Goal: Task Accomplishment & Management: Complete application form

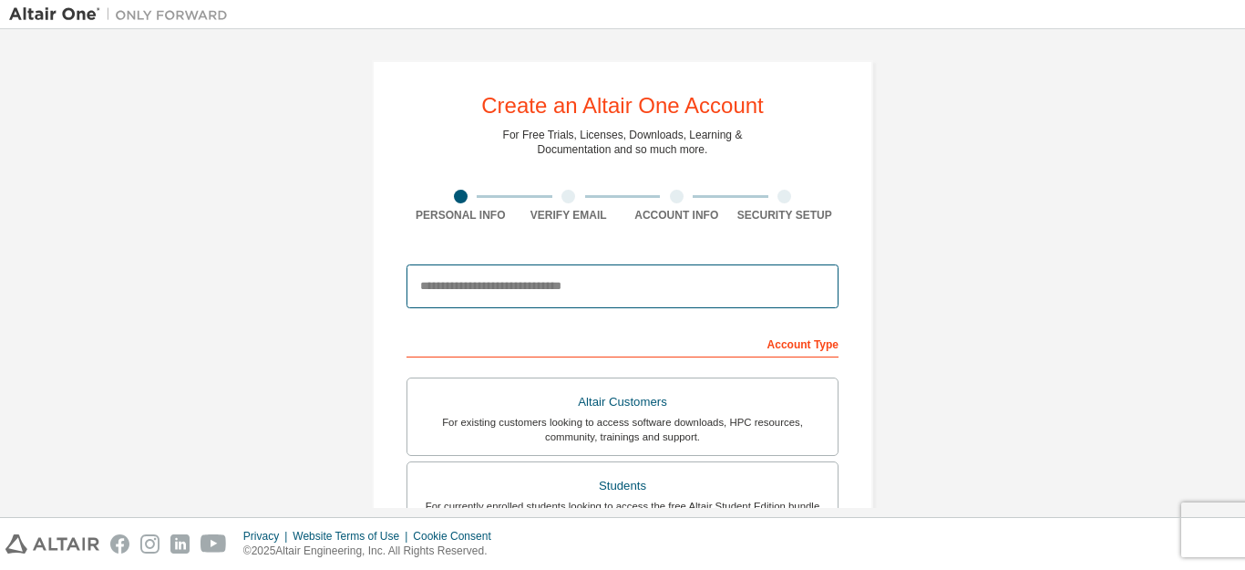
click at [757, 290] on input "email" at bounding box center [622, 286] width 432 height 44
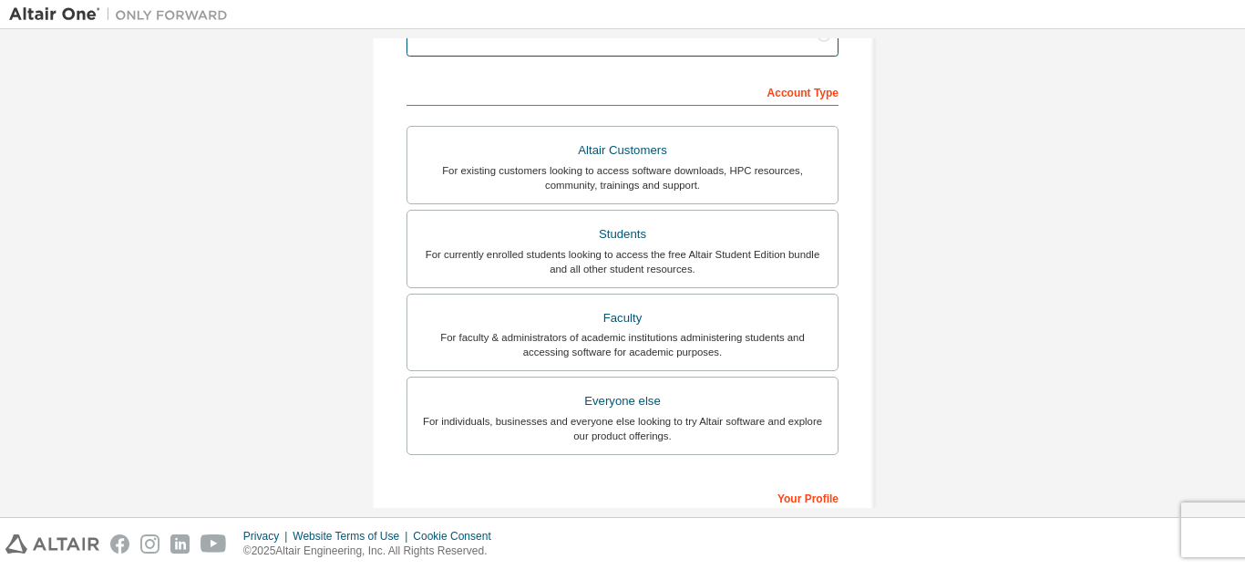
scroll to position [365, 0]
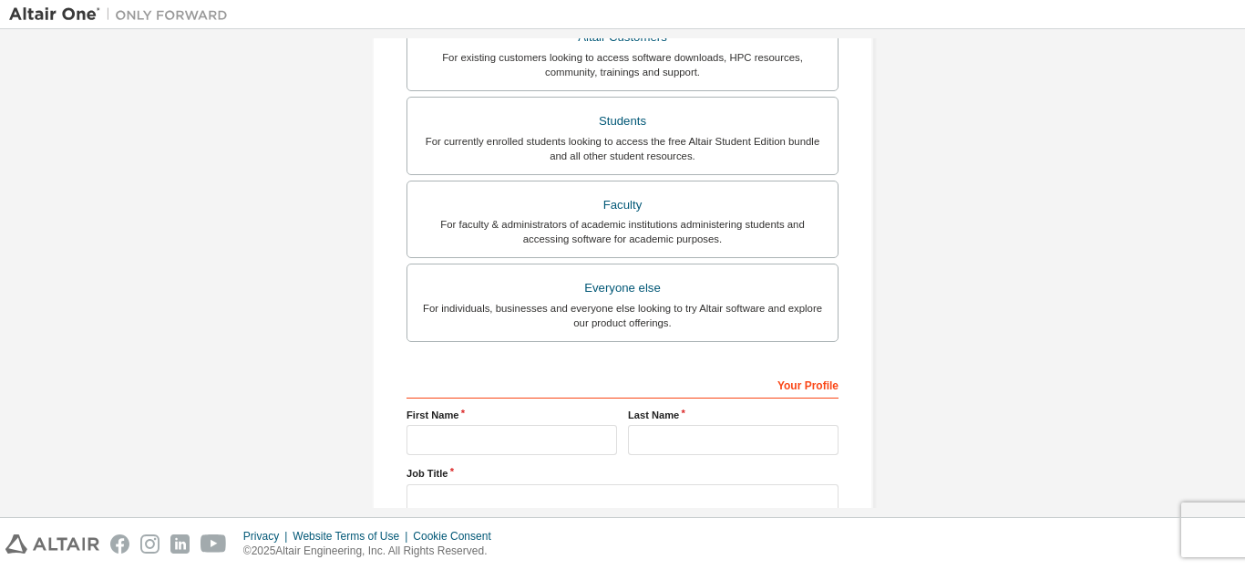
type input "**********"
click at [578, 436] on input "text" at bounding box center [511, 440] width 210 height 30
type input "*****"
click at [653, 433] on input "text" at bounding box center [733, 440] width 210 height 30
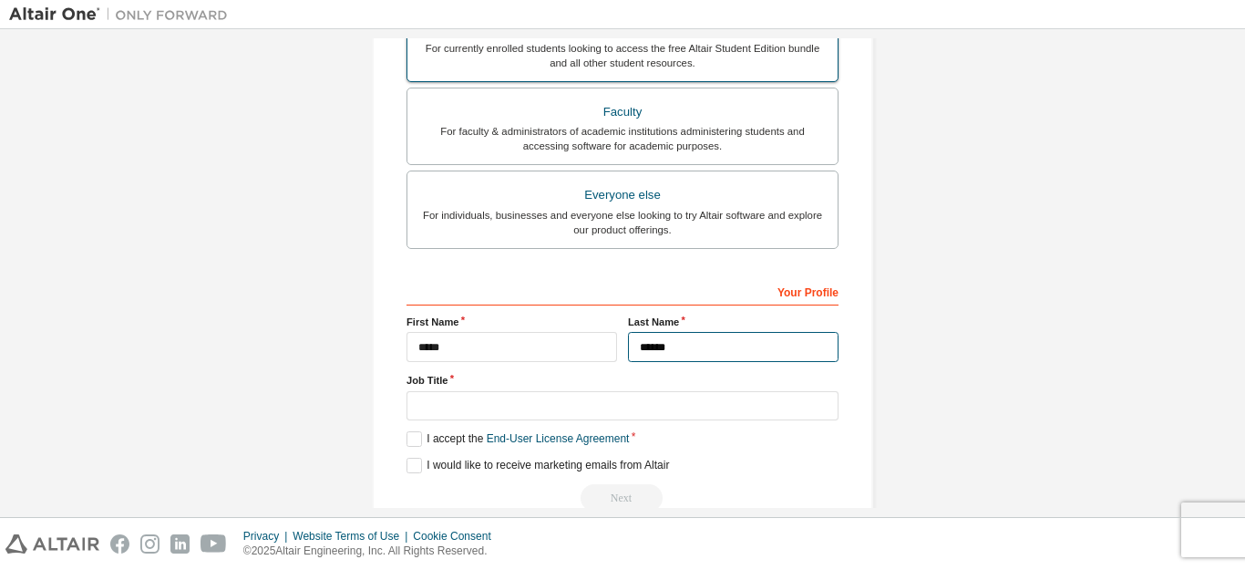
scroll to position [492, 0]
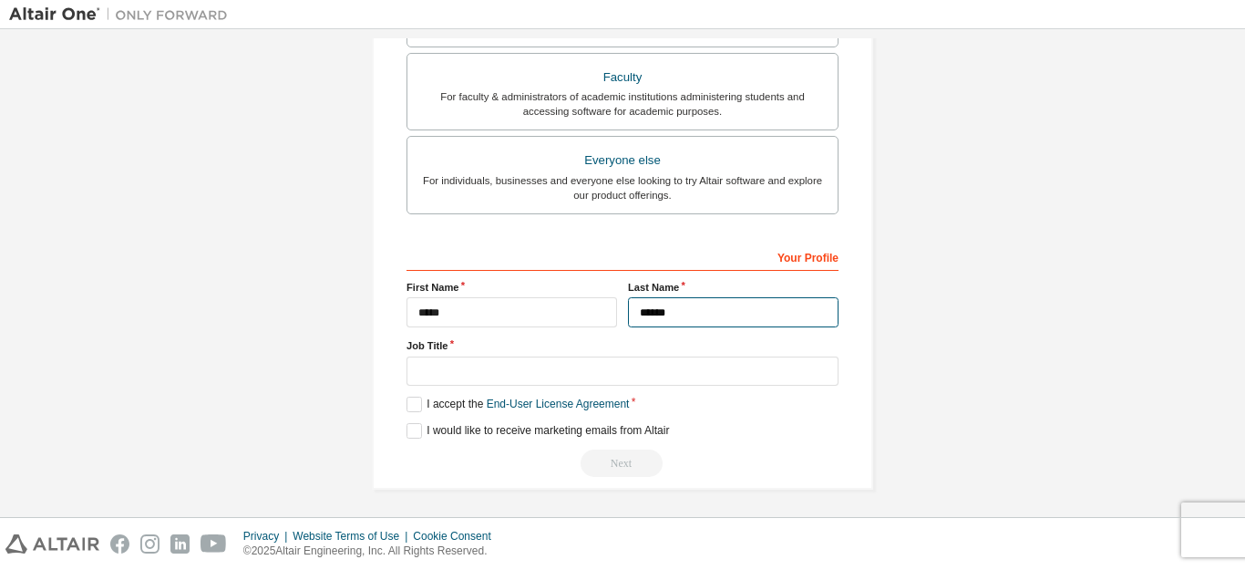
type input "******"
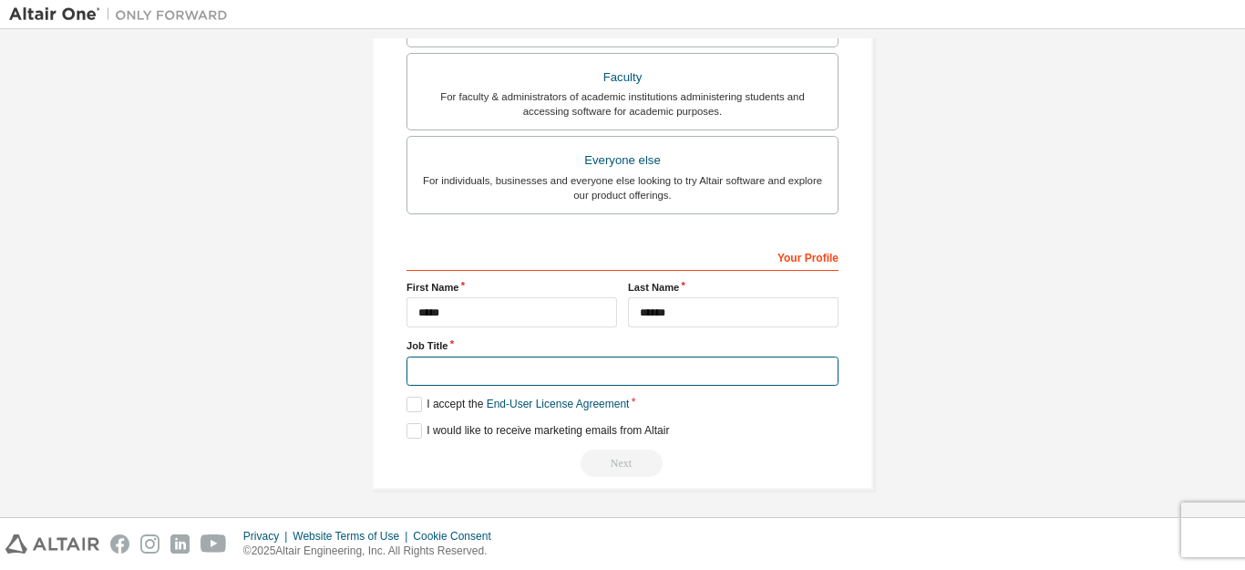
click at [447, 373] on input "text" at bounding box center [622, 371] width 432 height 30
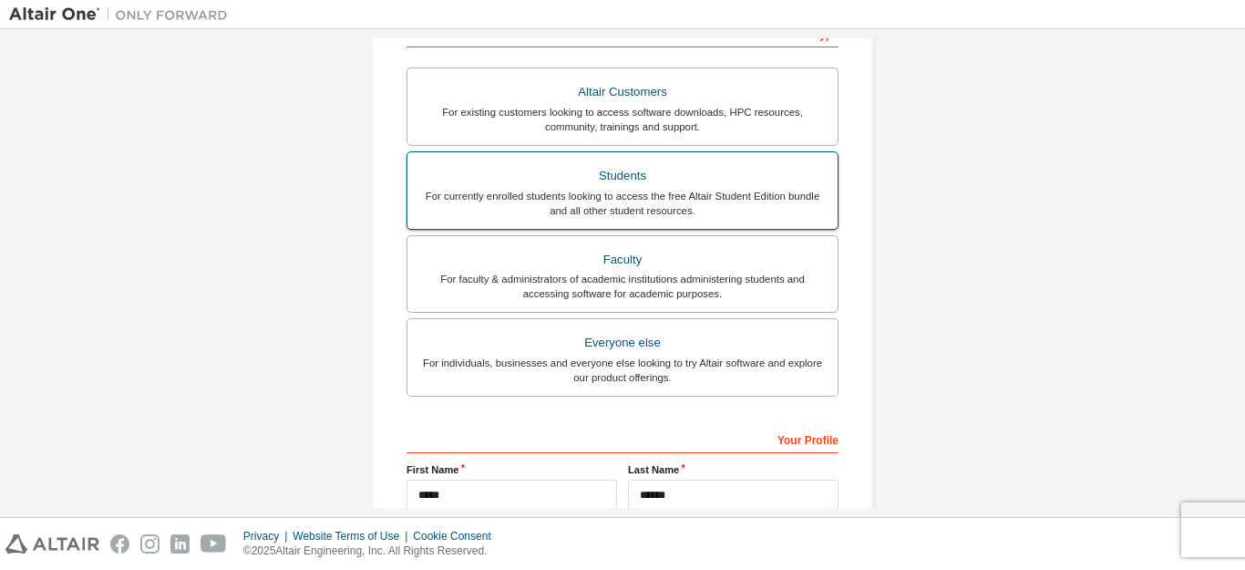
scroll to position [219, 0]
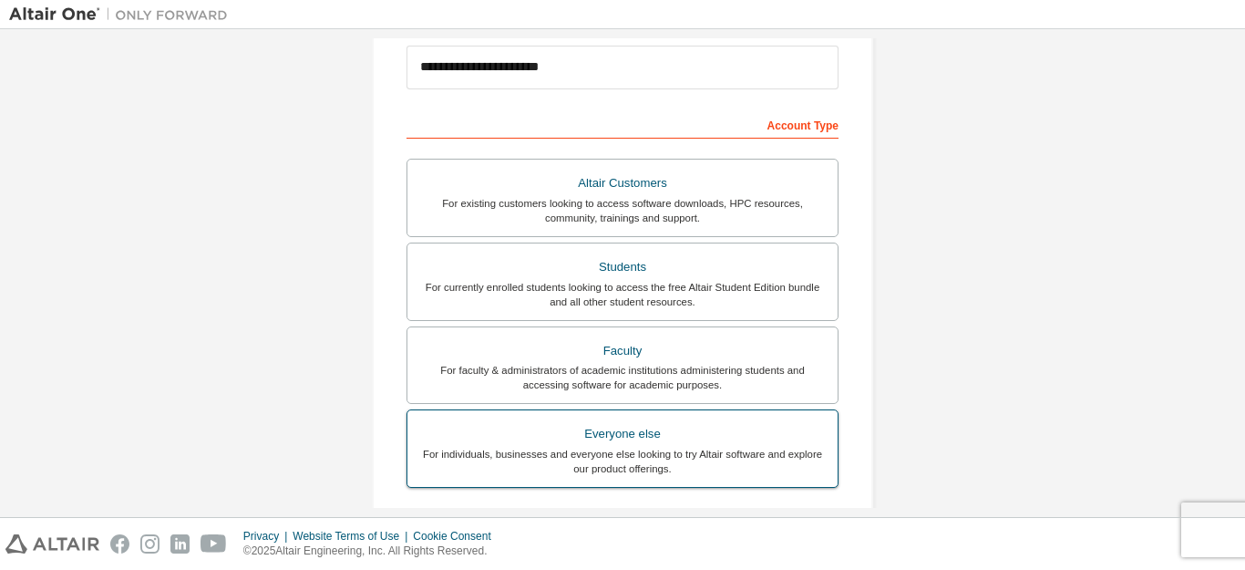
type input "*******"
click at [714, 441] on div "Everyone else" at bounding box center [622, 434] width 408 height 26
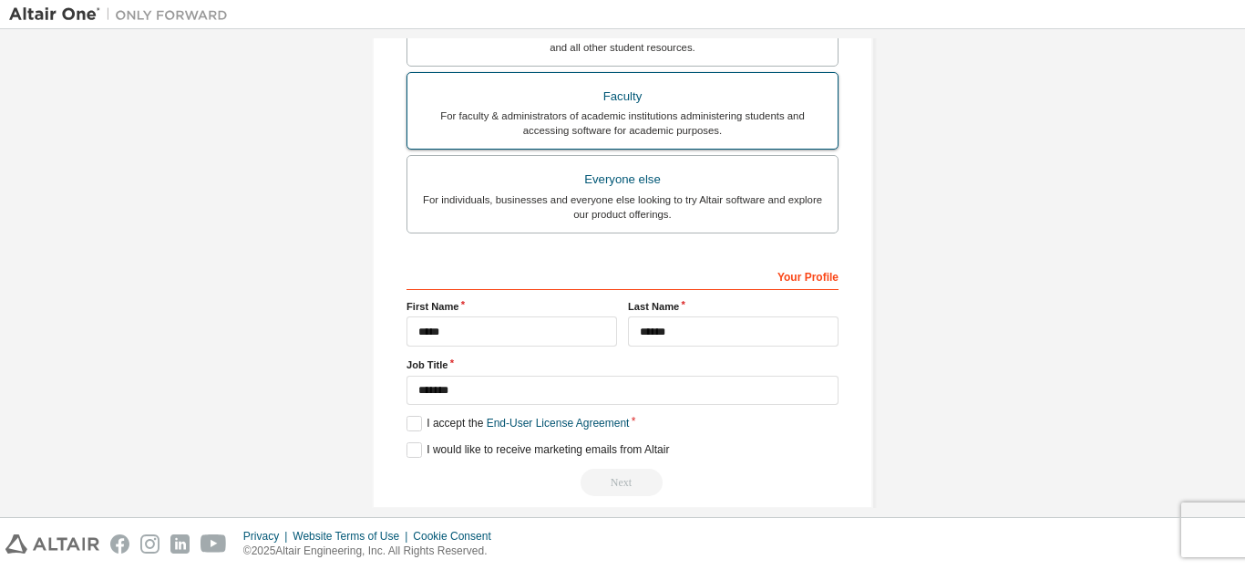
scroll to position [492, 0]
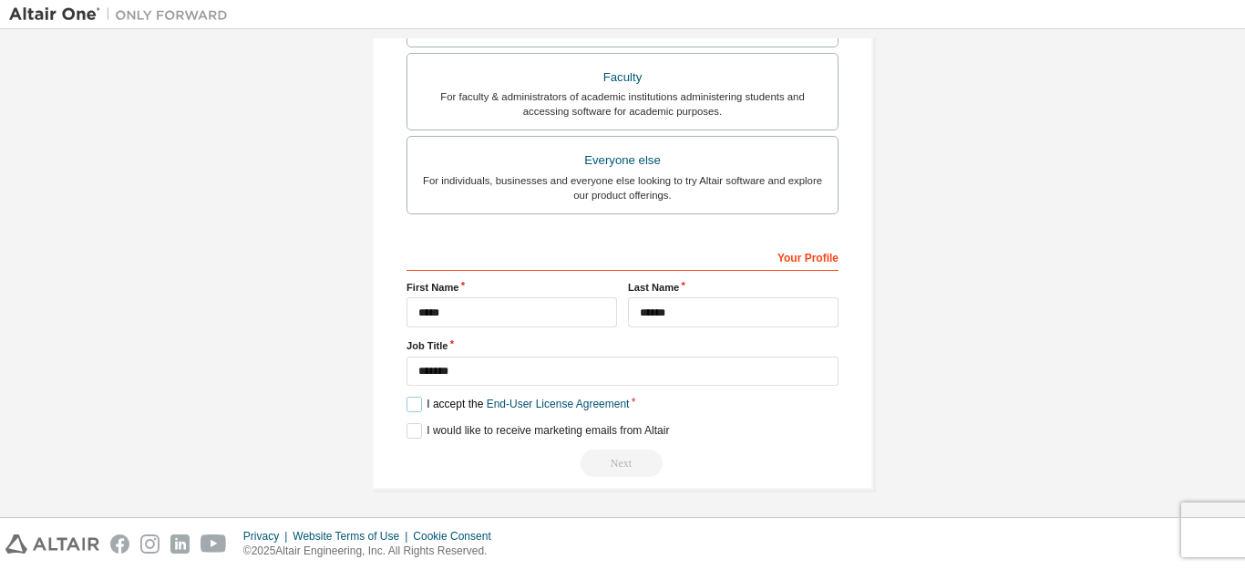
click at [406, 396] on label "I accept the End-User License Agreement" at bounding box center [517, 403] width 222 height 15
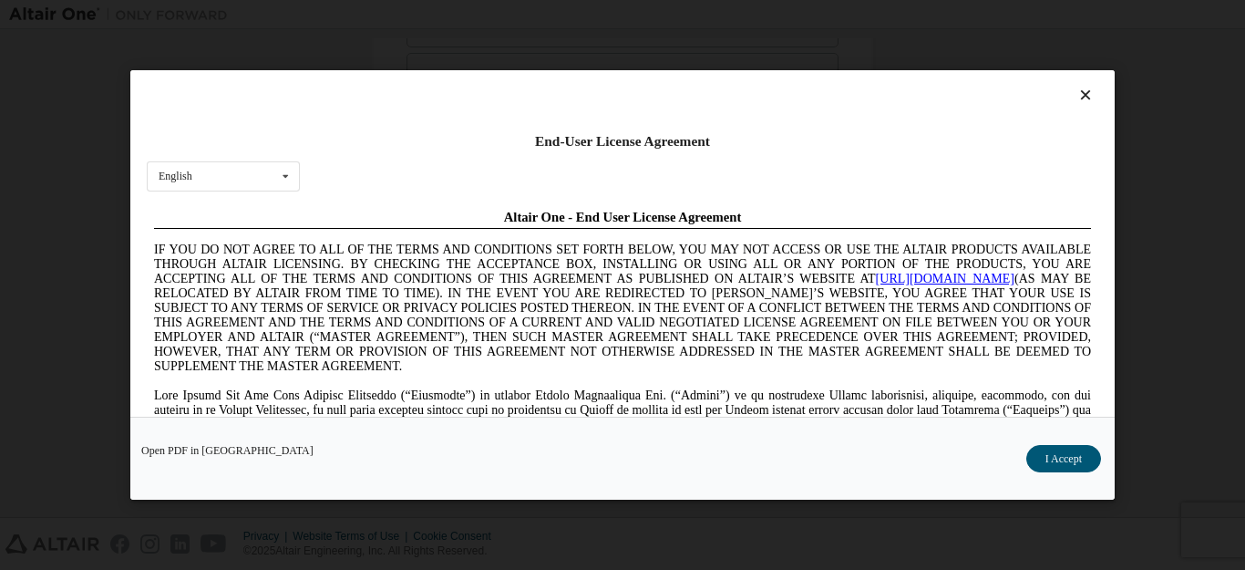
scroll to position [0, 0]
click at [1059, 456] on button "I Accept" at bounding box center [1063, 458] width 75 height 27
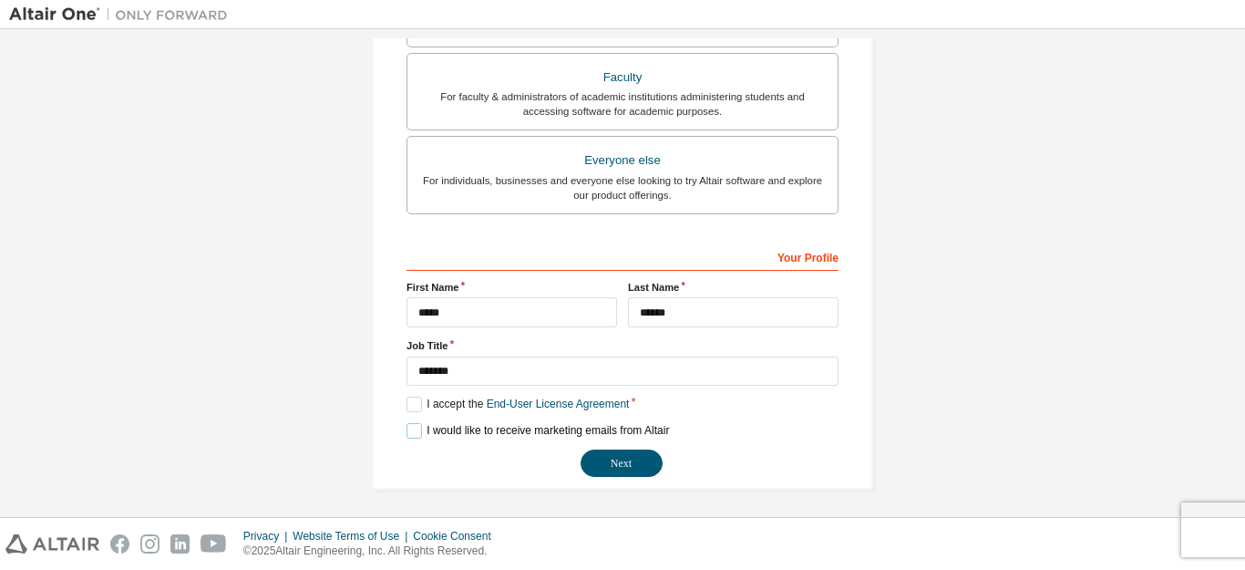
click at [411, 424] on label "I would like to receive marketing emails from Altair" at bounding box center [537, 430] width 262 height 15
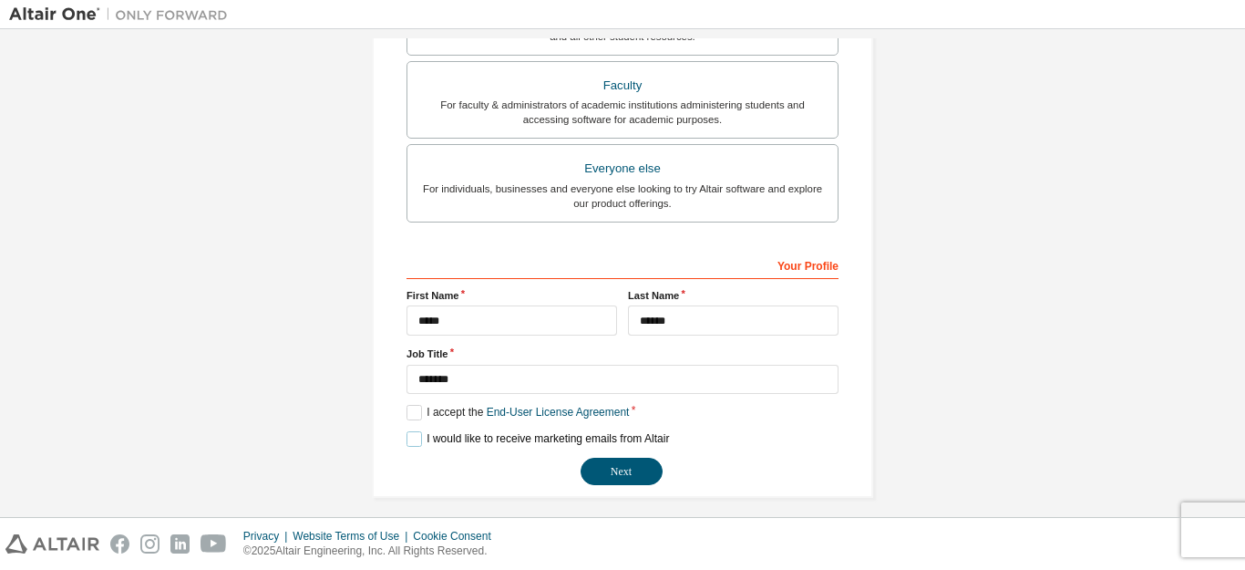
scroll to position [492, 0]
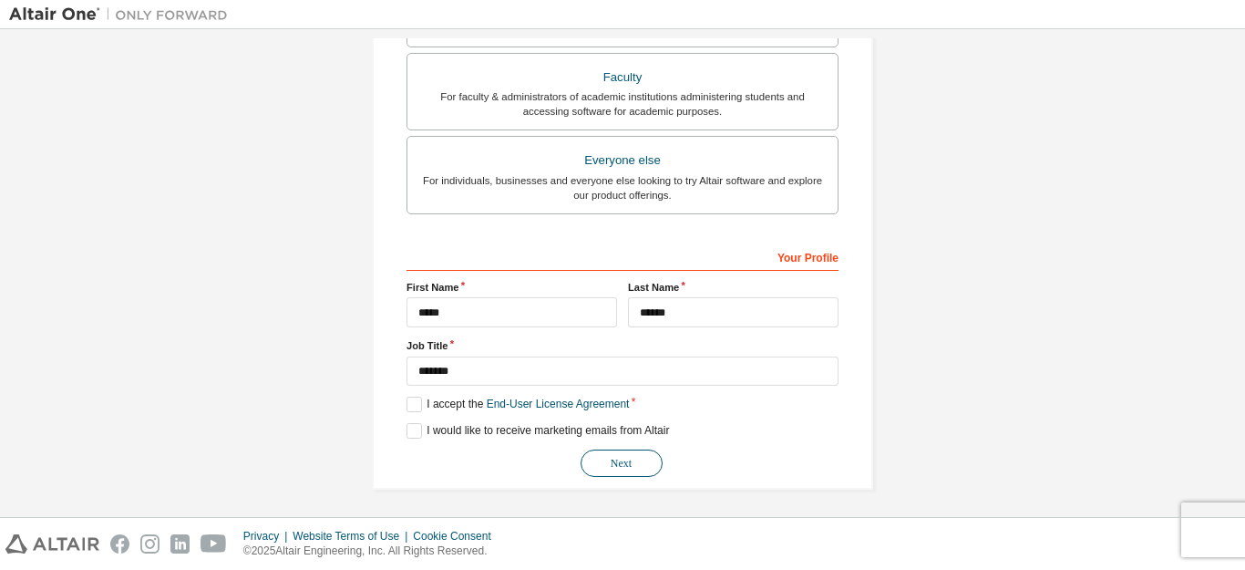
click at [634, 463] on button "Next" at bounding box center [621, 462] width 82 height 27
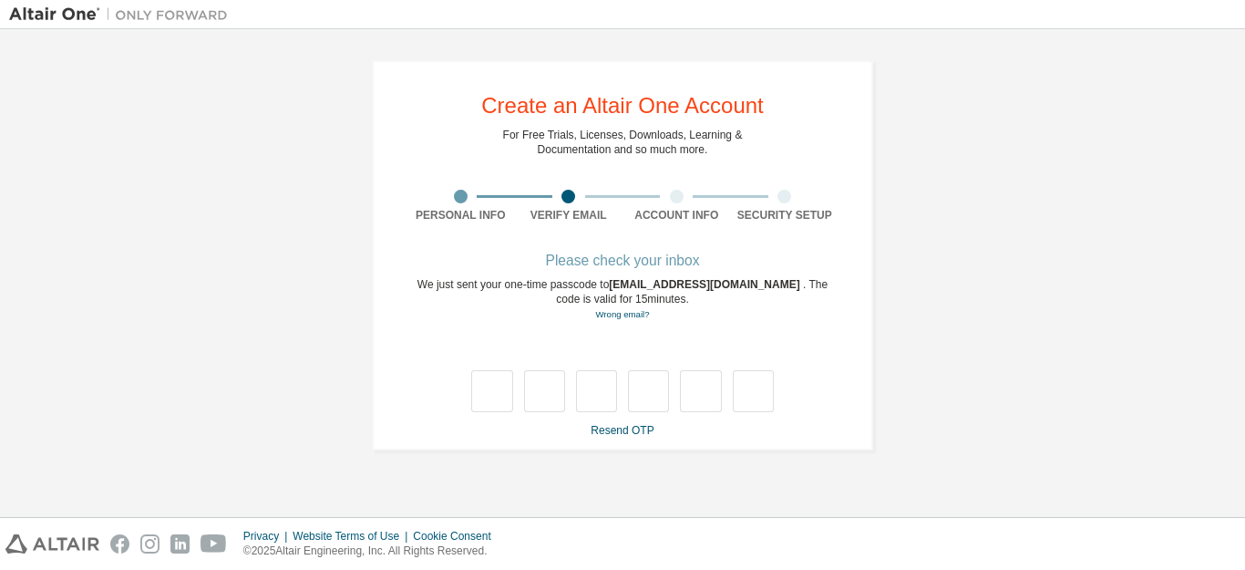
scroll to position [0, 0]
type input "*"
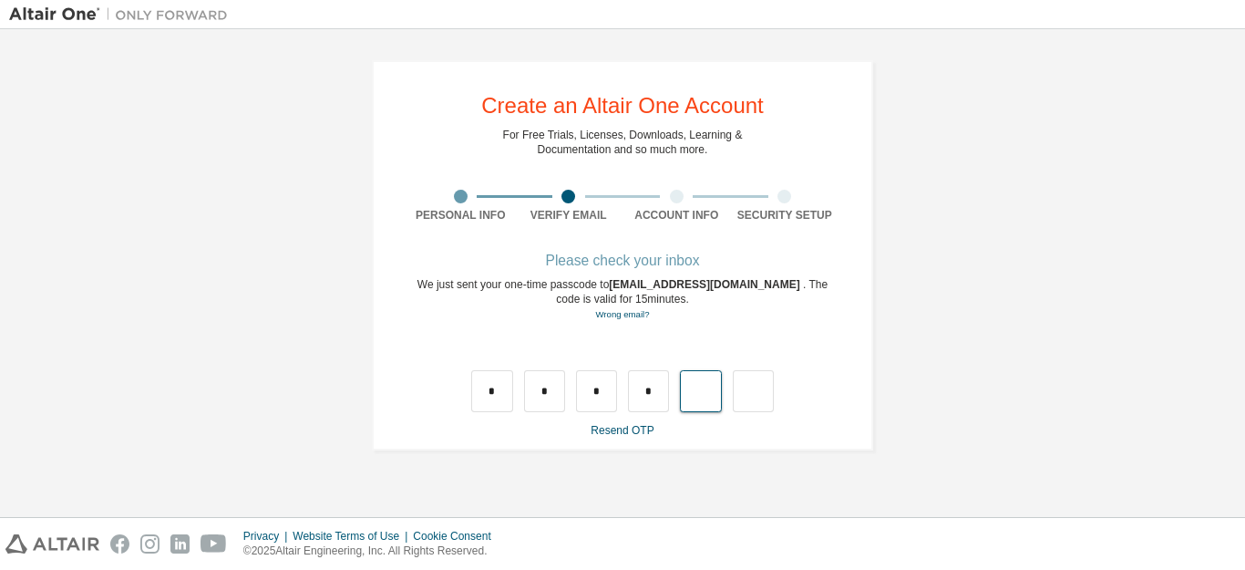
type input "*"
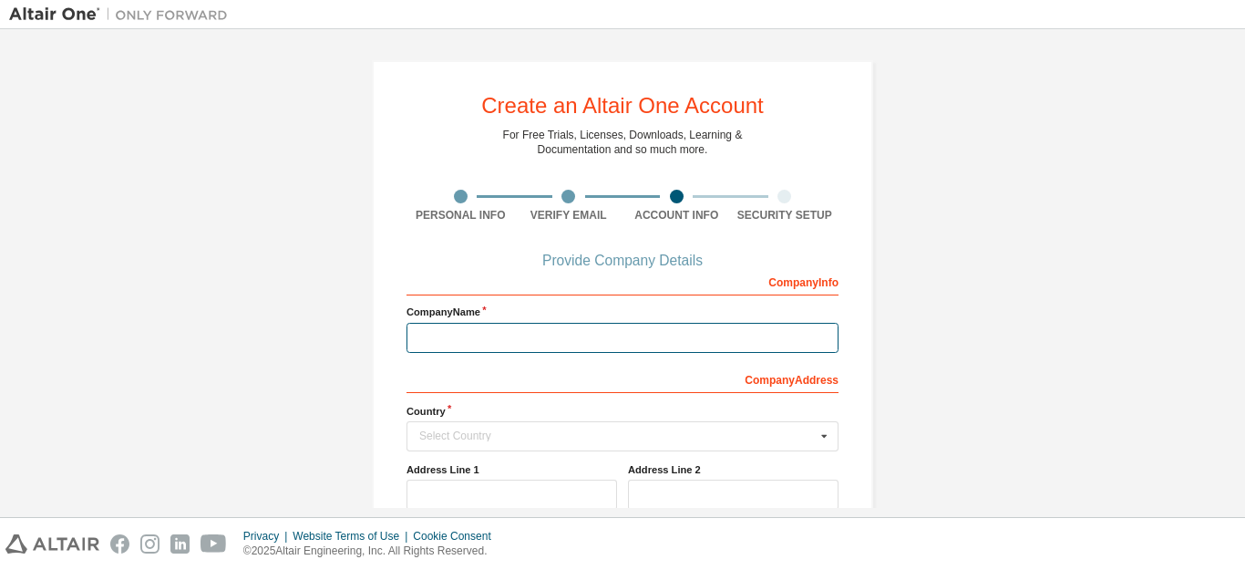
click at [617, 340] on input "text" at bounding box center [622, 338] width 432 height 30
type input "**********"
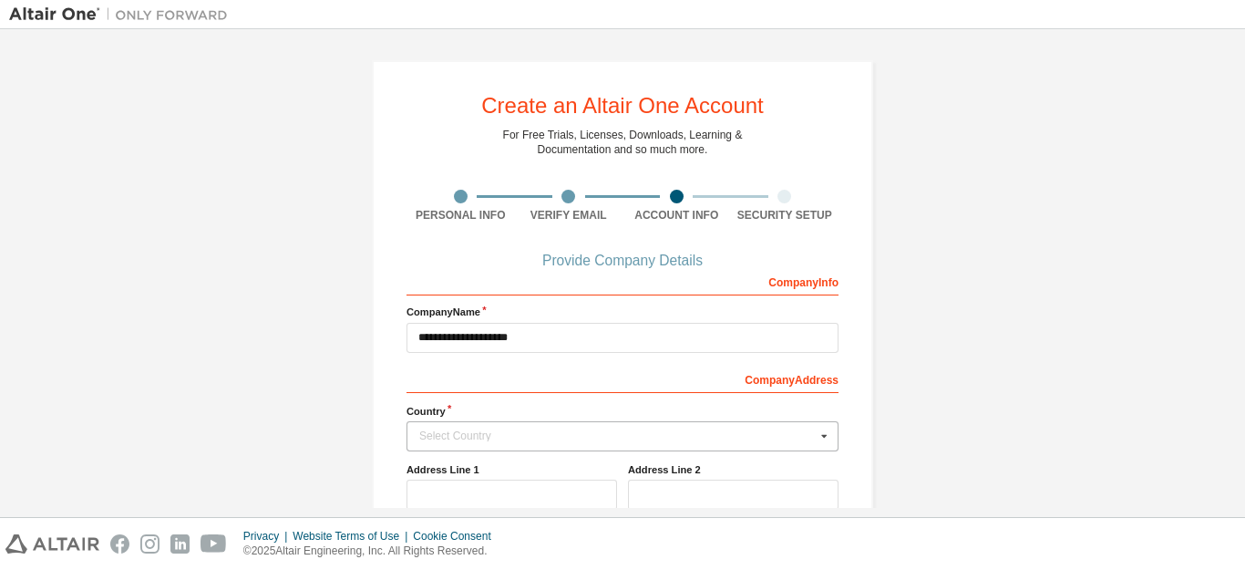
click at [599, 433] on div "Select Country" at bounding box center [617, 435] width 396 height 11
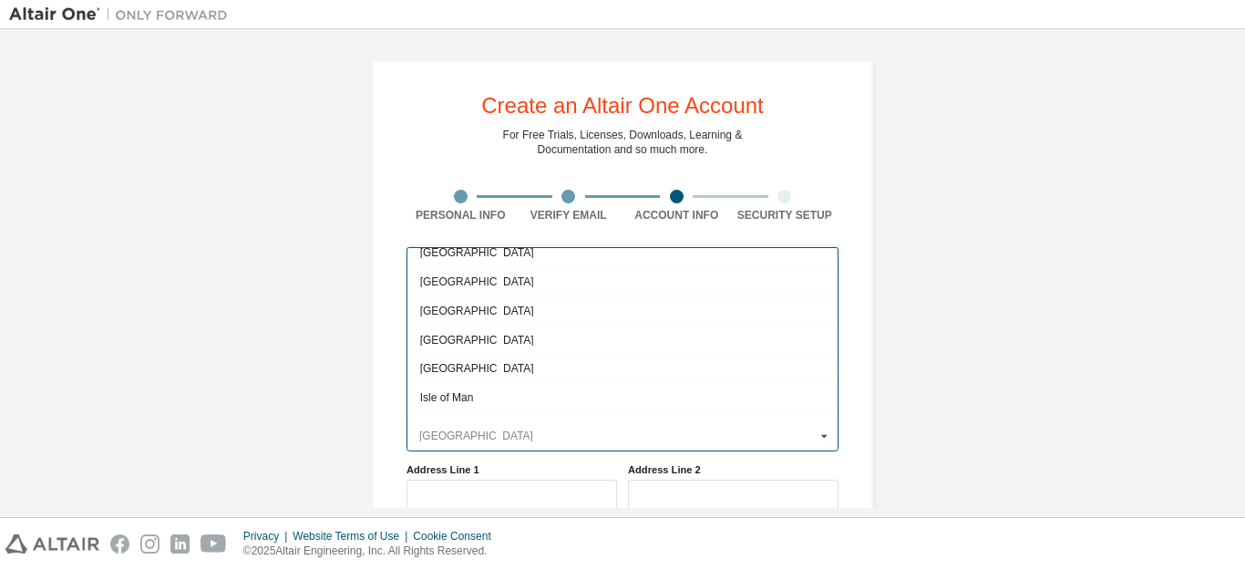
scroll to position [2825, 0]
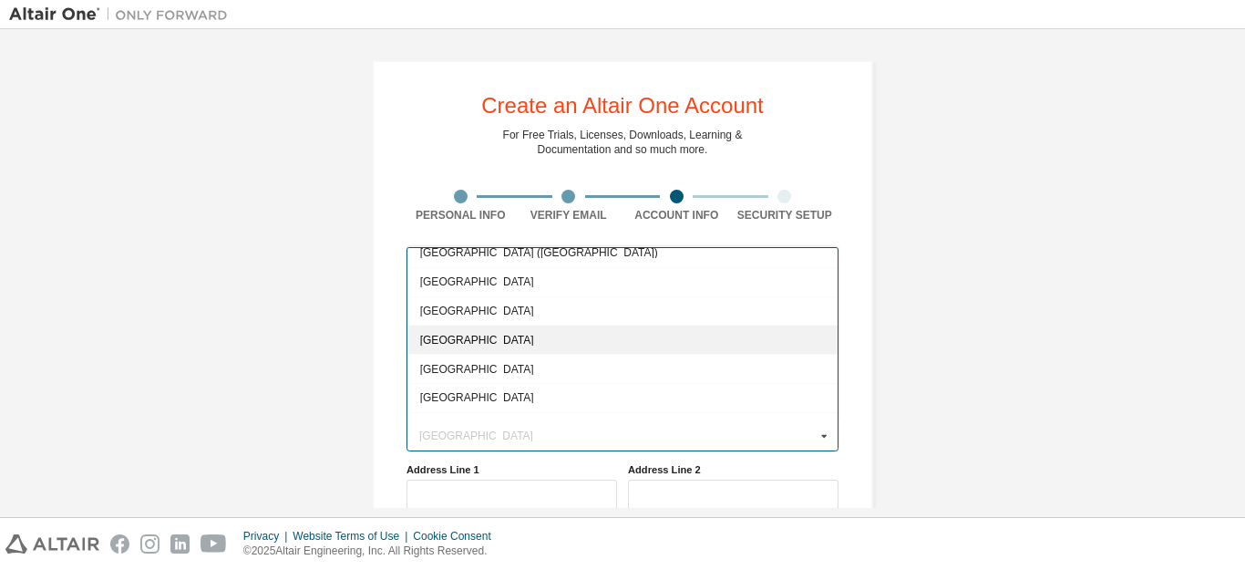
click at [583, 345] on div "[GEOGRAPHIC_DATA]" at bounding box center [622, 338] width 430 height 29
type input "***"
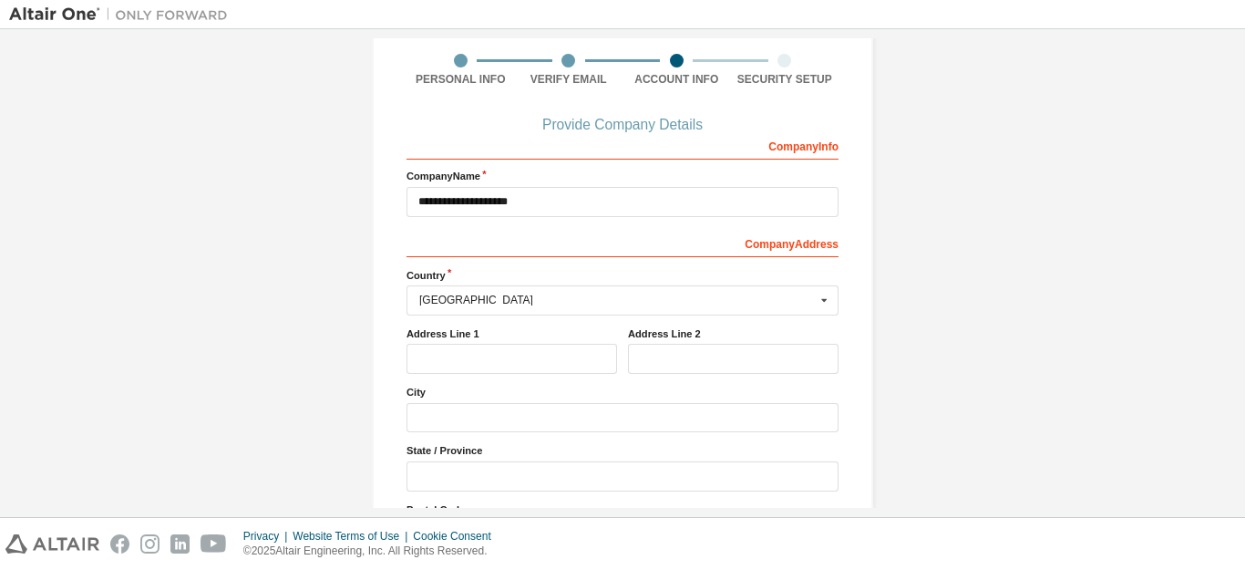
scroll to position [78, 0]
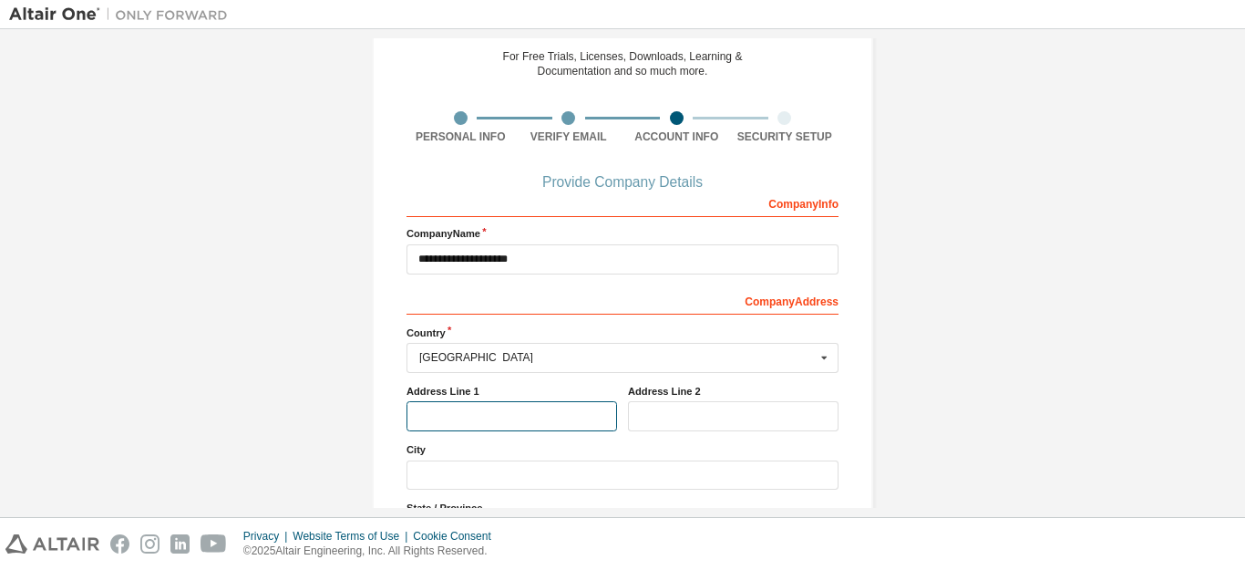
click at [578, 418] on input "text" at bounding box center [511, 416] width 210 height 30
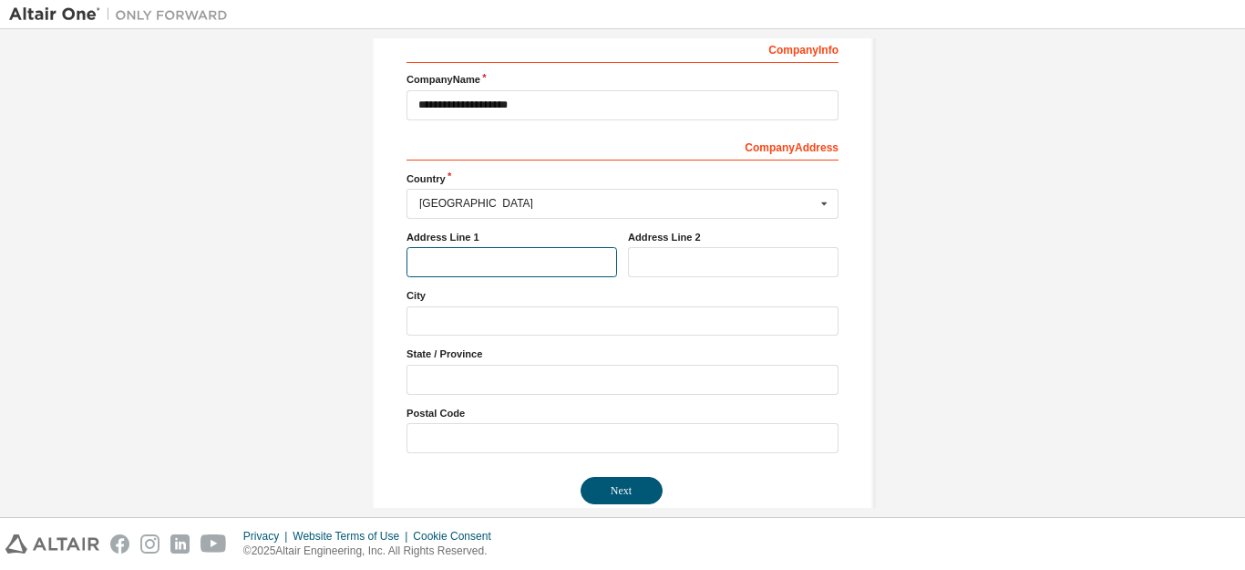
scroll to position [261, 0]
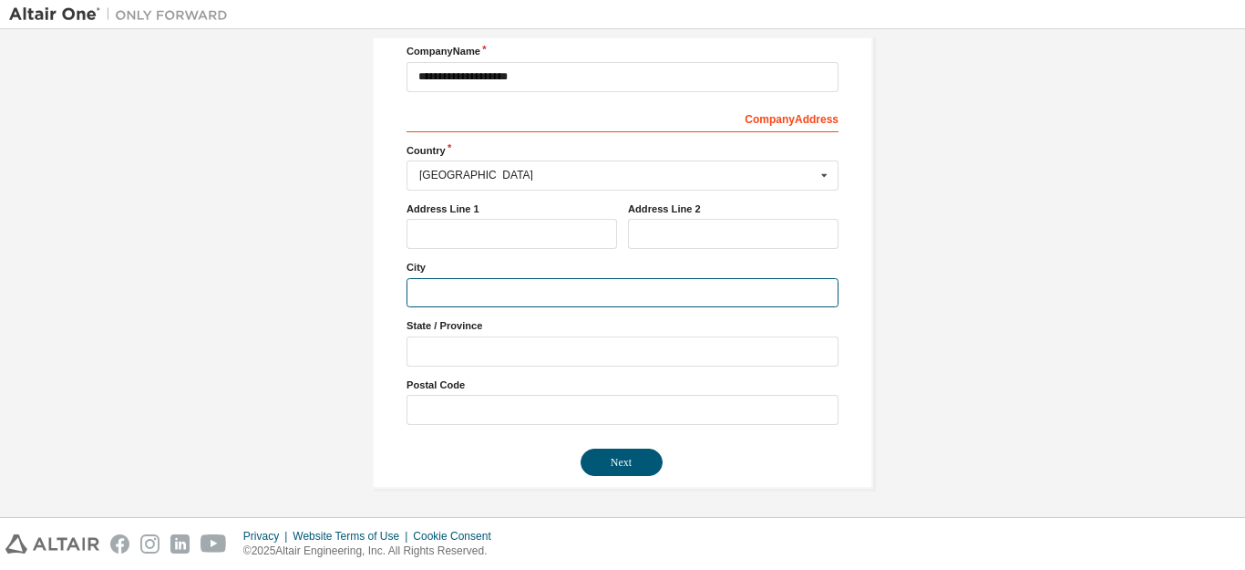
click at [421, 290] on input "text" at bounding box center [622, 293] width 432 height 30
type input "*******"
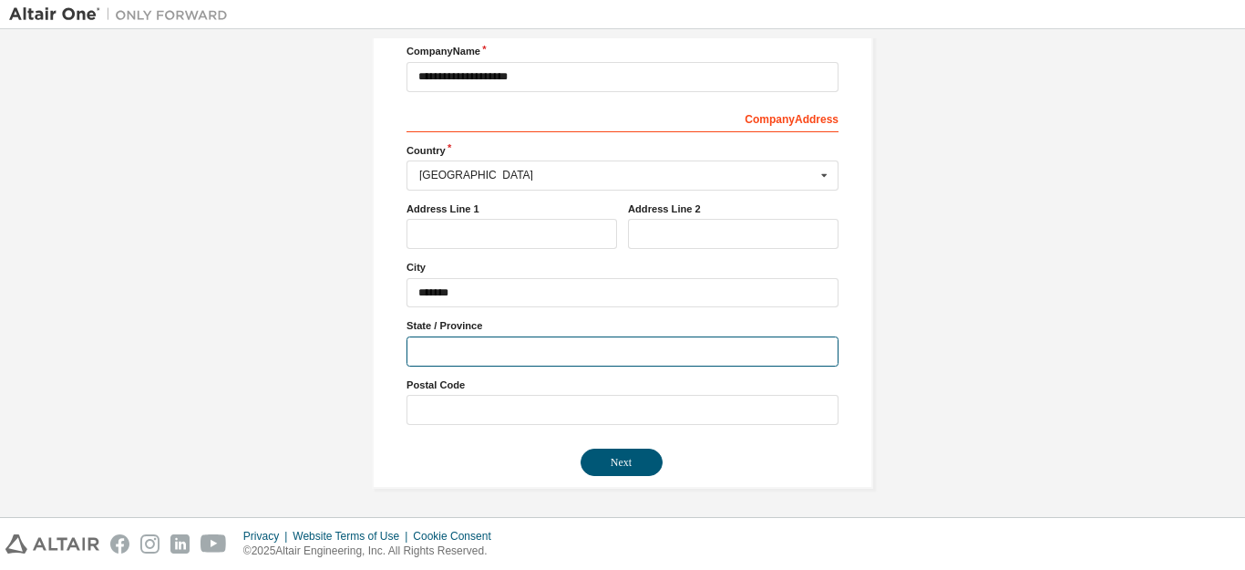
click at [409, 344] on input "text" at bounding box center [622, 351] width 432 height 30
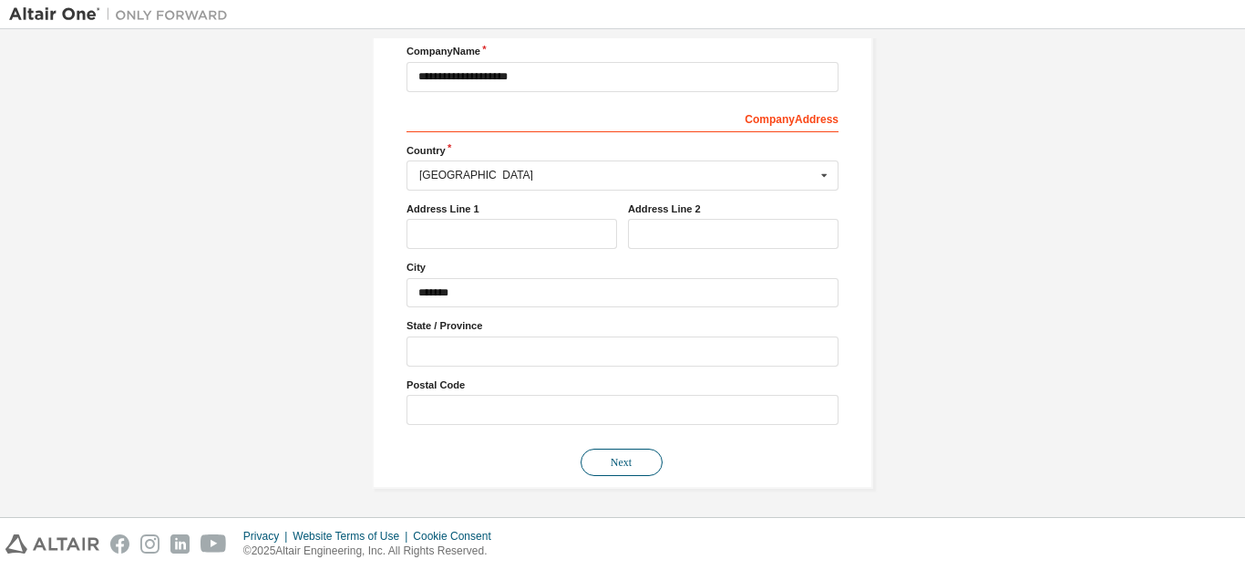
click at [598, 455] on button "Next" at bounding box center [621, 461] width 82 height 27
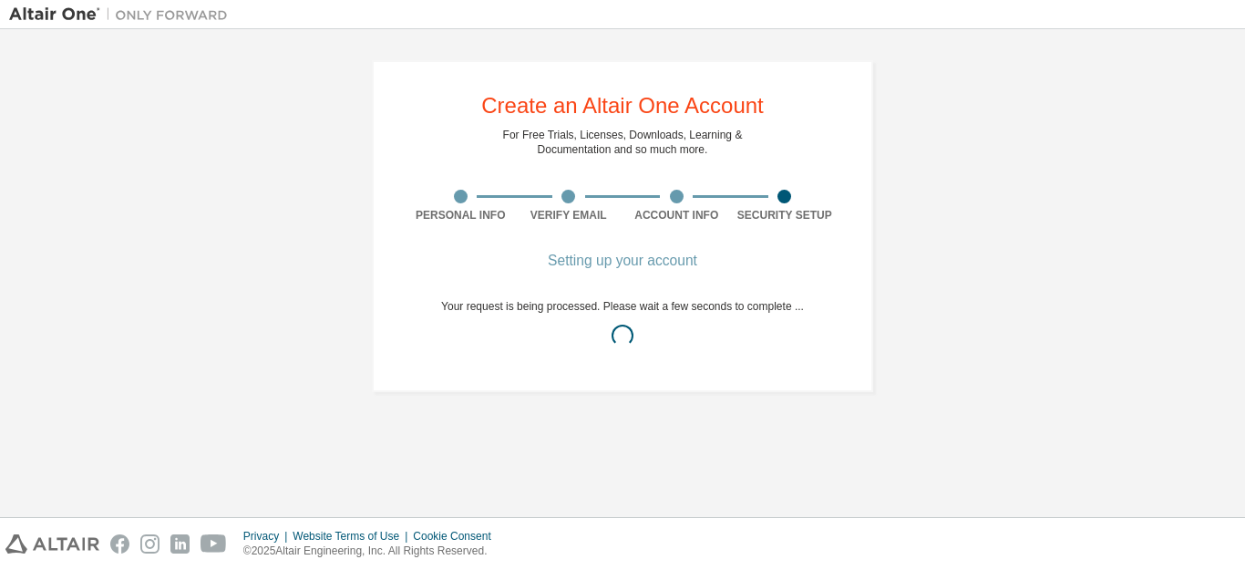
scroll to position [0, 0]
